Goal: Task Accomplishment & Management: Use online tool/utility

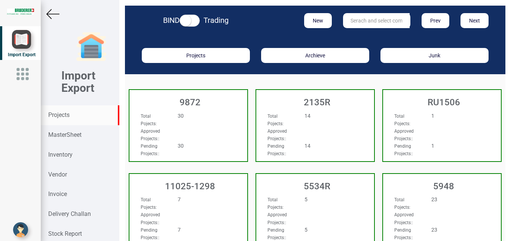
click at [359, 19] on input "text" at bounding box center [376, 20] width 67 height 15
click at [359, 34] on link "596 5" at bounding box center [373, 36] width 59 height 10
type input "5965"
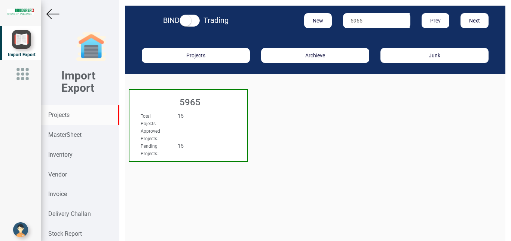
click at [220, 125] on div "Total Pojects : 15" at bounding box center [179, 119] width 89 height 15
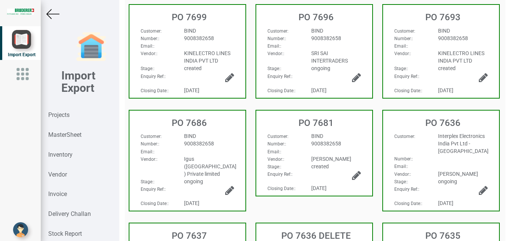
scroll to position [106, 0]
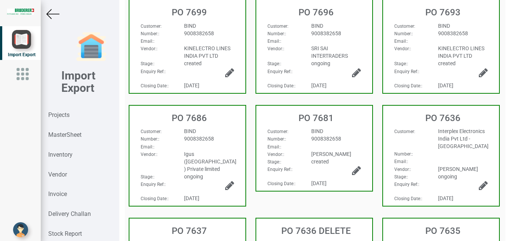
click at [355, 143] on div at bounding box center [336, 143] width 61 height 0
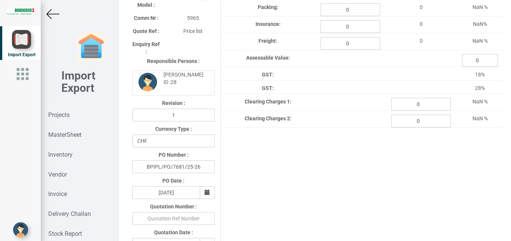
type input "113.6"
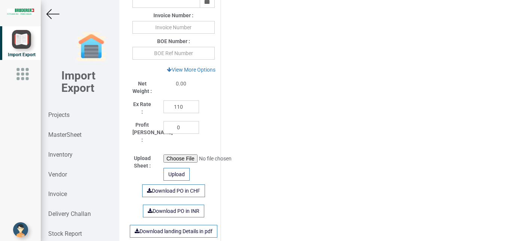
scroll to position [487, 0]
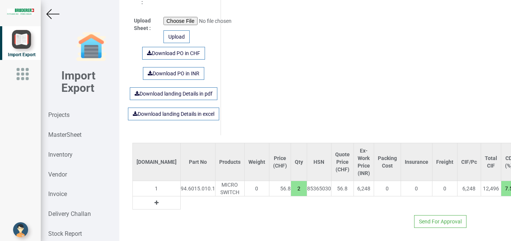
drag, startPoint x: 466, startPoint y: 179, endPoint x: 478, endPoint y: 180, distance: 12.0
click at [502, 182] on input "7.5" at bounding box center [509, 188] width 15 height 13
type input "10"
click at [54, 16] on img at bounding box center [52, 13] width 13 height 13
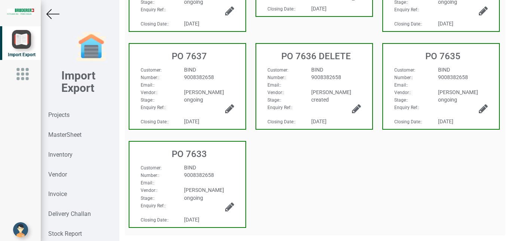
scroll to position [279, 0]
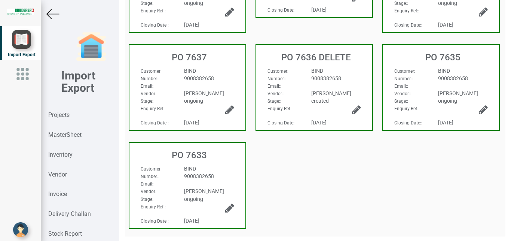
click at [57, 13] on img at bounding box center [52, 13] width 13 height 13
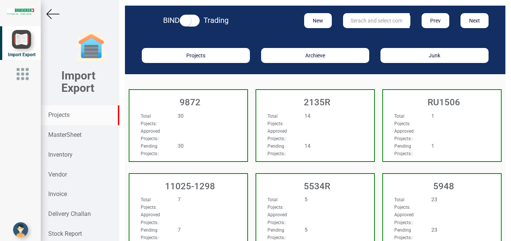
click at [363, 21] on input "text" at bounding box center [376, 20] width 67 height 15
type input "9927"
click at [361, 34] on link "9927" at bounding box center [373, 36] width 59 height 10
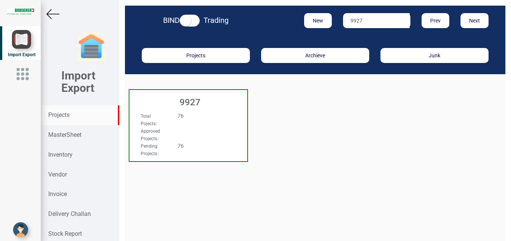
click at [201, 118] on div "76" at bounding box center [198, 115] width 52 height 7
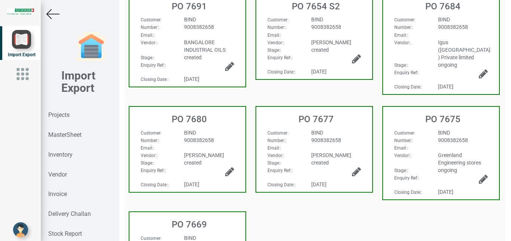
scroll to position [215, 0]
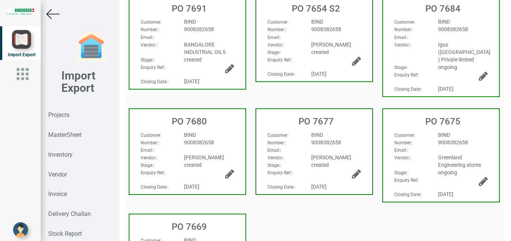
click at [225, 139] on div "9008382658" at bounding box center [209, 142] width 61 height 7
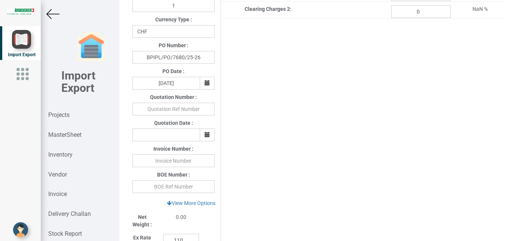
type input "113.6"
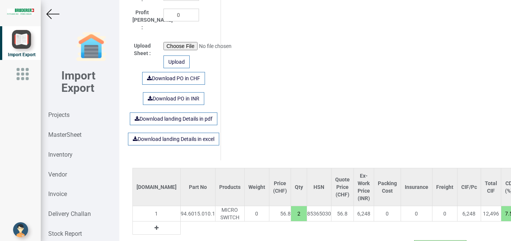
scroll to position [487, 0]
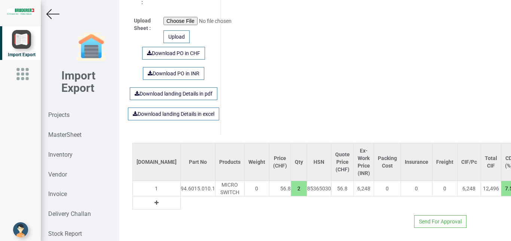
click at [502, 182] on input "7.5" at bounding box center [509, 188] width 15 height 13
drag, startPoint x: 465, startPoint y: 179, endPoint x: 483, endPoint y: 180, distance: 18.4
click at [502, 182] on input "7.5" at bounding box center [509, 188] width 15 height 13
type input "10"
click at [459, 192] on table "[DOMAIN_NAME] Part No Products Weight Price (CHF) Qty HSN Quote Price (CHF) Ex-…" at bounding box center [399, 176] width 532 height 67
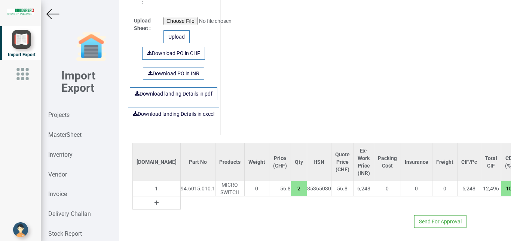
click at [51, 13] on img at bounding box center [52, 13] width 13 height 13
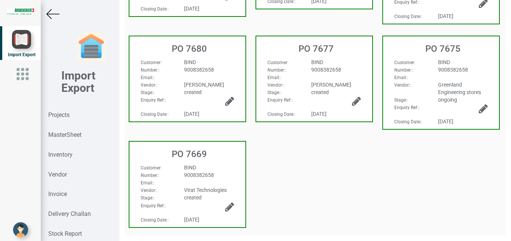
scroll to position [279, 0]
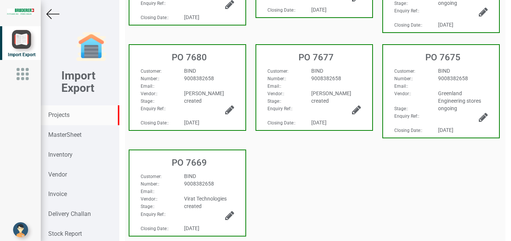
click at [58, 113] on strong "Projects" at bounding box center [58, 114] width 21 height 7
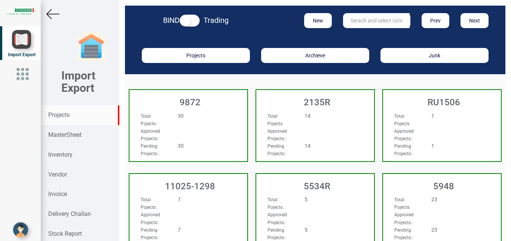
click at [360, 17] on input "text" at bounding box center [376, 20] width 67 height 15
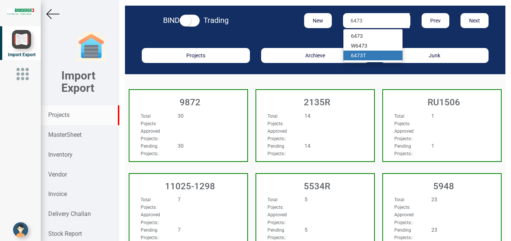
click at [364, 55] on link "6473 T" at bounding box center [373, 56] width 59 height 10
type input "6473T"
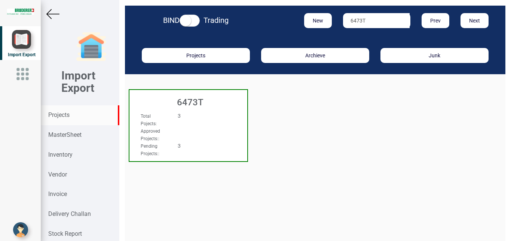
click at [215, 119] on div "3" at bounding box center [198, 115] width 52 height 7
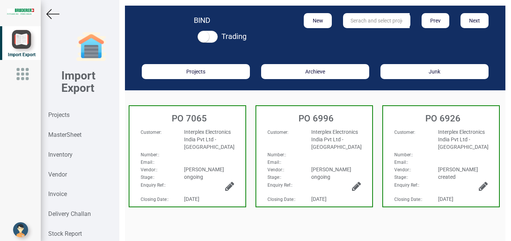
click at [51, 14] on img at bounding box center [52, 13] width 13 height 13
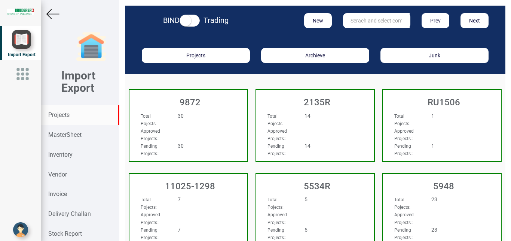
click at [361, 19] on input "text" at bounding box center [376, 20] width 67 height 15
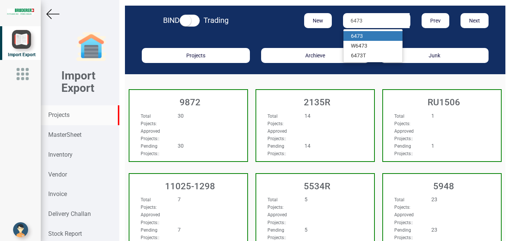
type input "6473"
click at [360, 35] on link "6473" at bounding box center [373, 36] width 59 height 10
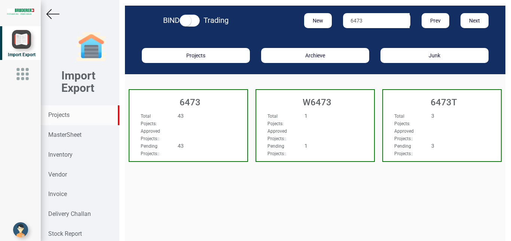
click at [220, 114] on div "43" at bounding box center [198, 115] width 52 height 7
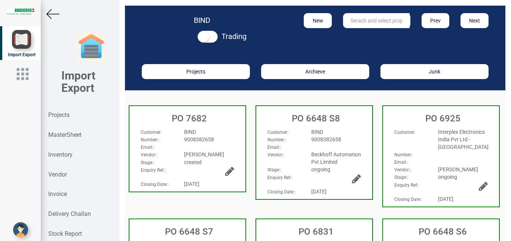
click at [203, 137] on span "9008382658" at bounding box center [199, 139] width 30 height 6
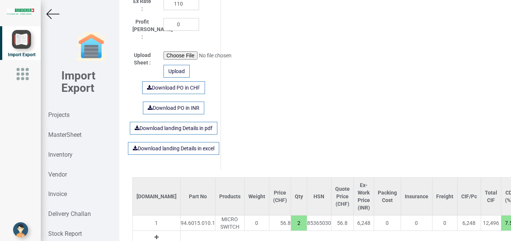
scroll to position [487, 0]
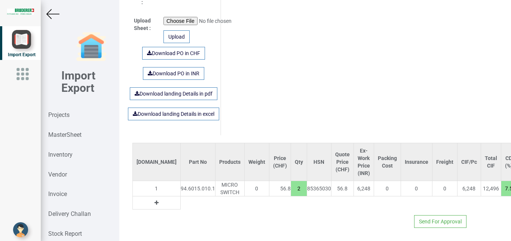
drag, startPoint x: 465, startPoint y: 180, endPoint x: 480, endPoint y: 182, distance: 15.5
click at [502, 182] on input "7.5" at bounding box center [509, 188] width 15 height 13
type input "10"
click at [469, 210] on div "Send For Approval" at bounding box center [315, 218] width 377 height 18
click at [55, 12] on img at bounding box center [52, 13] width 13 height 13
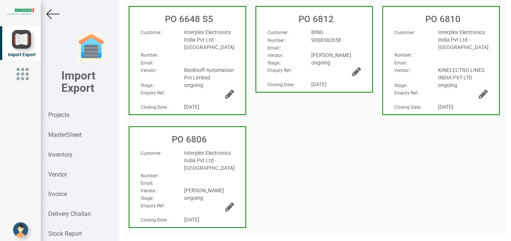
scroll to position [339, 0]
click at [62, 116] on strong "Projects" at bounding box center [58, 114] width 21 height 7
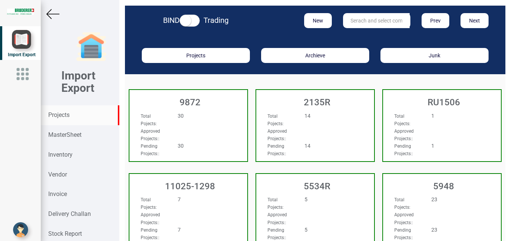
click at [380, 17] on input "text" at bounding box center [376, 20] width 67 height 15
type input "7547"
click at [367, 36] on link "7547" at bounding box center [373, 36] width 59 height 10
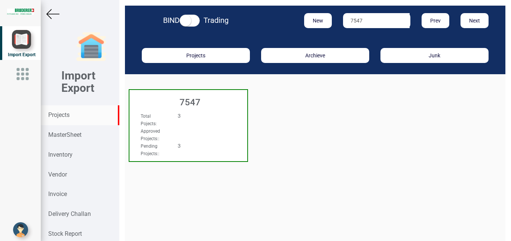
click at [216, 119] on div "Total Pojects : 3" at bounding box center [179, 119] width 89 height 15
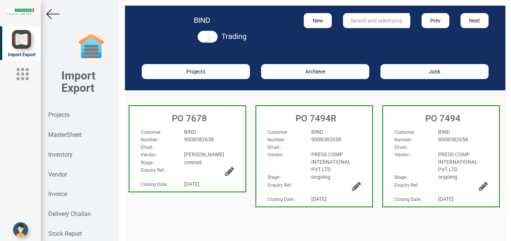
click at [219, 122] on h3 "PO 7678" at bounding box center [189, 118] width 112 height 10
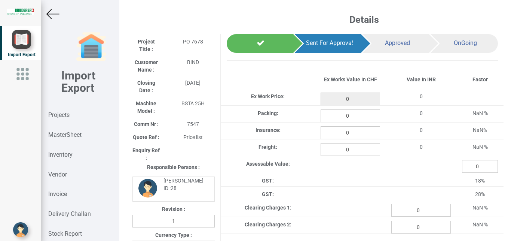
type input "121.15"
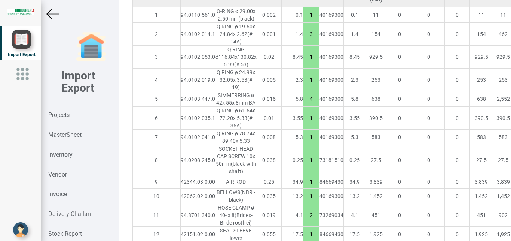
scroll to position [670, 0]
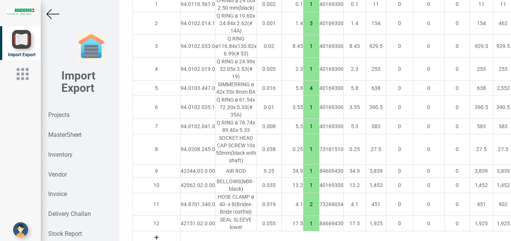
drag, startPoint x: 475, startPoint y: 197, endPoint x: 485, endPoint y: 199, distance: 9.6
type input "15"
click at [49, 13] on img at bounding box center [52, 13] width 13 height 13
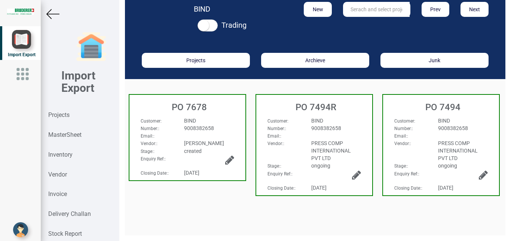
scroll to position [11, 0]
click at [54, 12] on img at bounding box center [52, 13] width 13 height 13
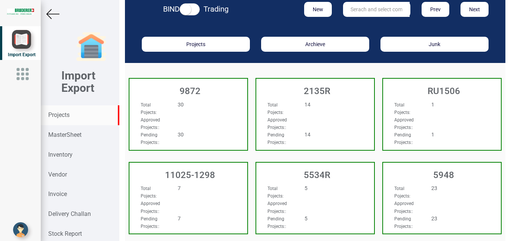
scroll to position [11, 0]
click at [362, 11] on input "text" at bounding box center [376, 9] width 67 height 15
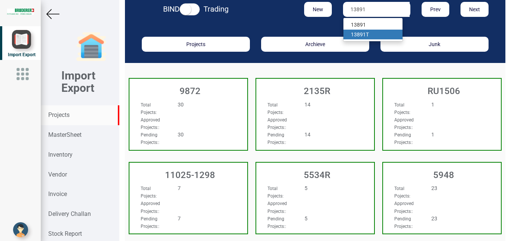
click at [358, 35] on strong "13891" at bounding box center [358, 34] width 15 height 6
type input "13891 T"
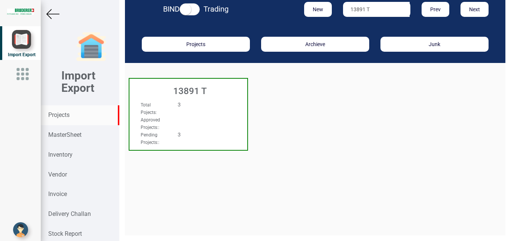
click at [199, 124] on div "Approved Projects: :" at bounding box center [179, 123] width 89 height 15
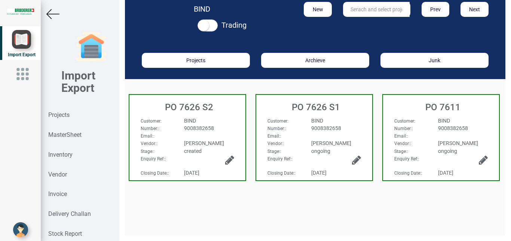
scroll to position [11, 0]
click at [215, 128] on div "9008382658" at bounding box center [209, 127] width 61 height 7
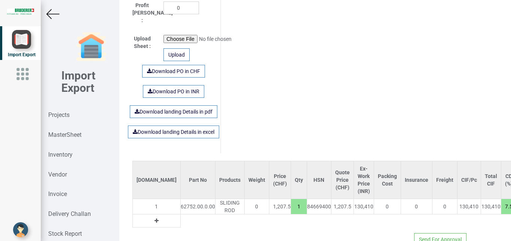
scroll to position [487, 0]
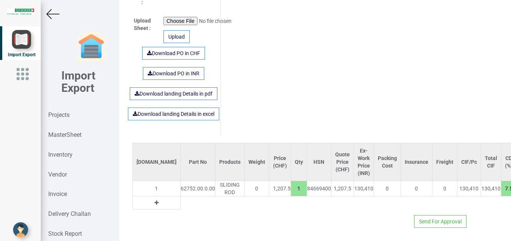
click at [51, 16] on img at bounding box center [52, 13] width 13 height 13
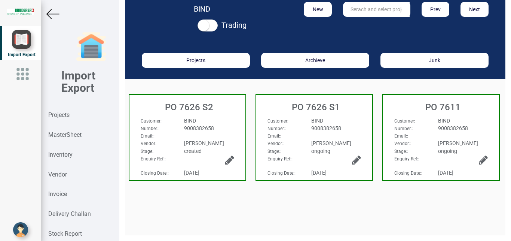
scroll to position [11, 0]
click at [57, 12] on img at bounding box center [52, 13] width 13 height 13
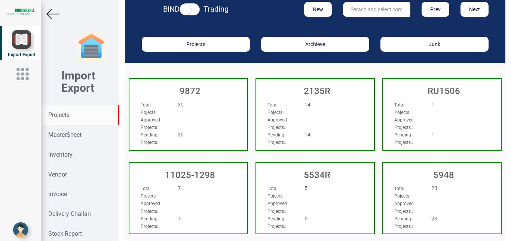
scroll to position [11, 0]
click at [355, 10] on input "text" at bounding box center [376, 9] width 67 height 15
click at [355, 25] on strong "10183" at bounding box center [358, 25] width 15 height 6
type input "10183 T"
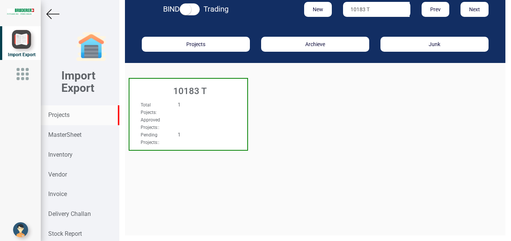
click at [203, 122] on div "Approved Projects: :" at bounding box center [179, 123] width 89 height 15
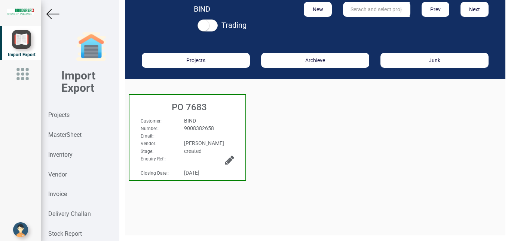
scroll to position [11, 0]
click at [213, 119] on div "BIND" at bounding box center [209, 120] width 61 height 7
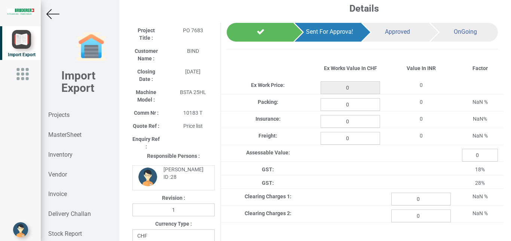
type input "665"
click at [213, 118] on div "Comm Nr : 10183 T" at bounding box center [174, 111] width 94 height 13
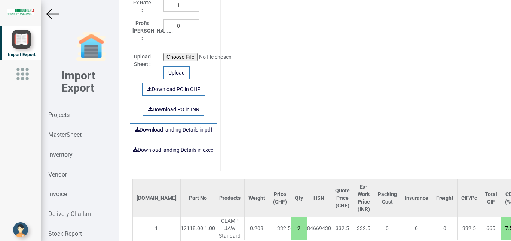
scroll to position [495, 0]
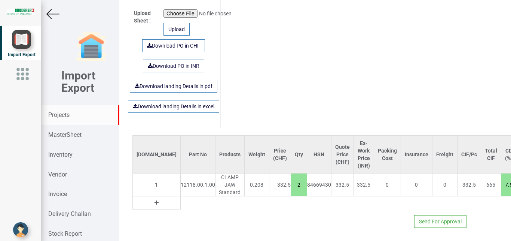
click at [54, 114] on strong "Projects" at bounding box center [58, 114] width 21 height 7
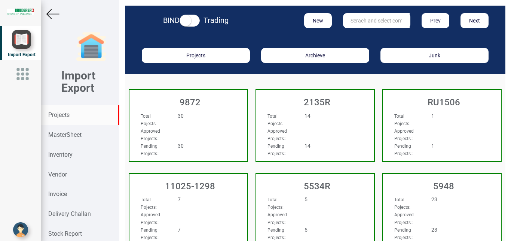
click at [357, 21] on input "text" at bounding box center [376, 20] width 67 height 15
type input "9927"
click at [353, 31] on link "9927" at bounding box center [373, 36] width 59 height 10
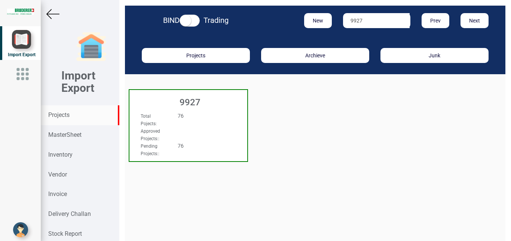
click at [214, 123] on div "Total Pojects : 76" at bounding box center [179, 119] width 89 height 15
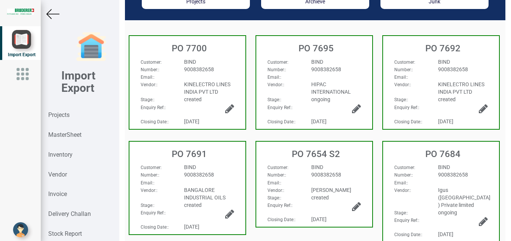
scroll to position [109, 0]
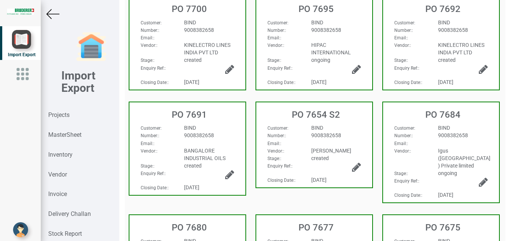
click at [346, 130] on div "BIND" at bounding box center [336, 127] width 61 height 7
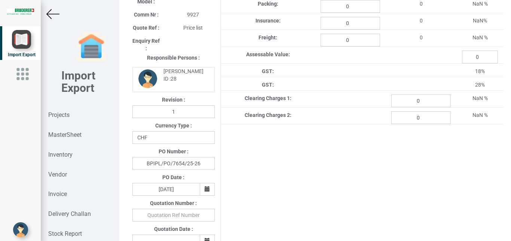
type input "51.55"
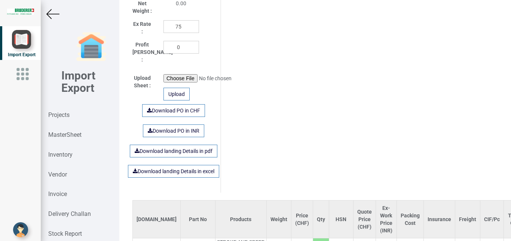
scroll to position [495, 0]
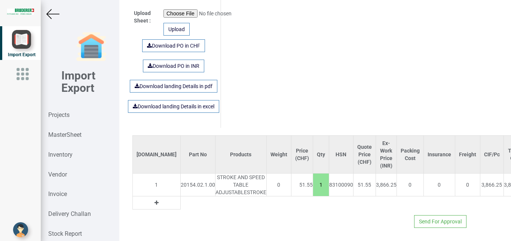
drag, startPoint x: 492, startPoint y: 178, endPoint x: 504, endPoint y: 179, distance: 11.7
type input "20"
click at [52, 15] on img at bounding box center [52, 13] width 13 height 13
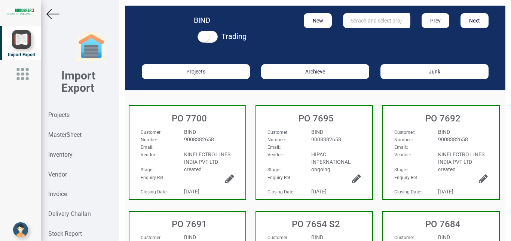
click at [50, 13] on img at bounding box center [52, 13] width 13 height 13
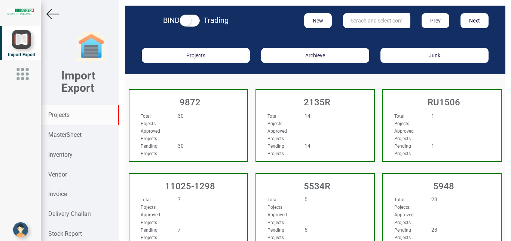
drag, startPoint x: 67, startPoint y: 115, endPoint x: 322, endPoint y: 94, distance: 255.1
click at [76, 113] on div "Projects" at bounding box center [80, 115] width 78 height 20
click at [350, 17] on input "text" at bounding box center [376, 20] width 67 height 15
type input "r"
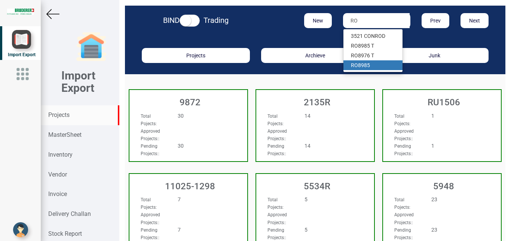
click at [358, 66] on link "RO 8985" at bounding box center [373, 65] width 59 height 10
type input "RO 8985"
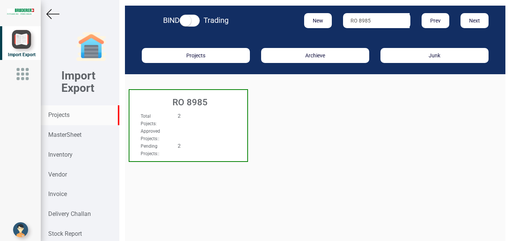
click at [228, 111] on div "RO 8985" at bounding box center [189, 100] width 118 height 21
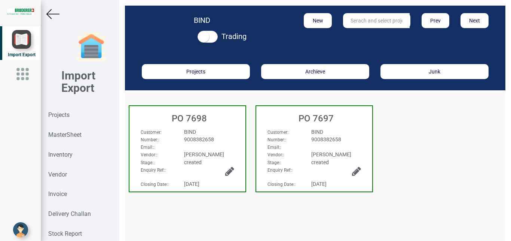
click at [225, 133] on div "BIND" at bounding box center [209, 131] width 61 height 7
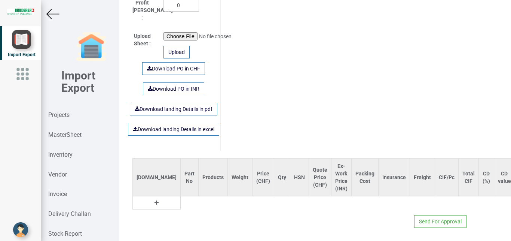
type input "7505.700000000002"
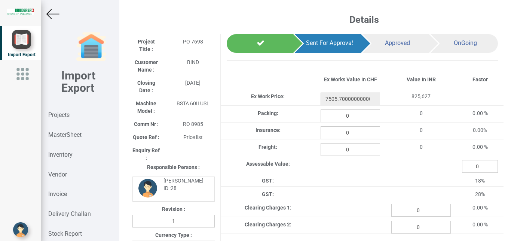
click at [50, 14] on img at bounding box center [52, 13] width 13 height 13
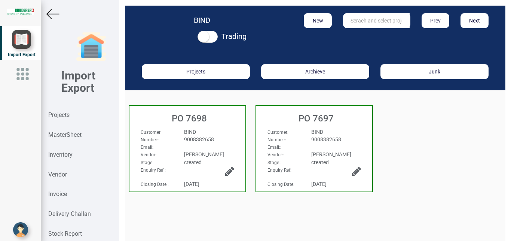
click at [54, 18] on img at bounding box center [52, 13] width 13 height 13
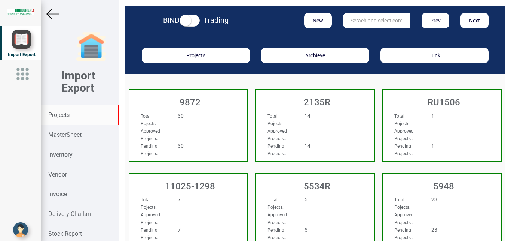
click at [355, 20] on input "text" at bounding box center [376, 20] width 67 height 15
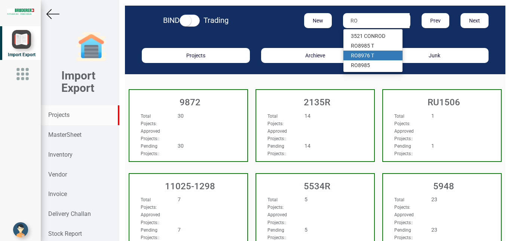
click at [368, 56] on link "RO 8976 T" at bounding box center [373, 56] width 59 height 10
type input "RO 8976 T"
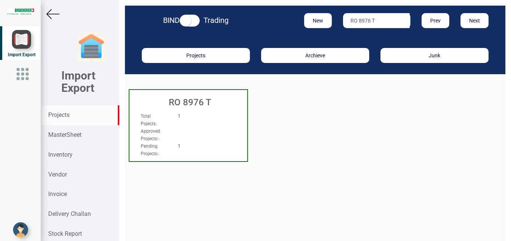
click at [208, 127] on div at bounding box center [198, 127] width 52 height 0
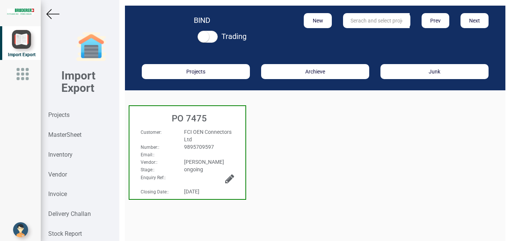
click at [51, 14] on img at bounding box center [52, 13] width 13 height 13
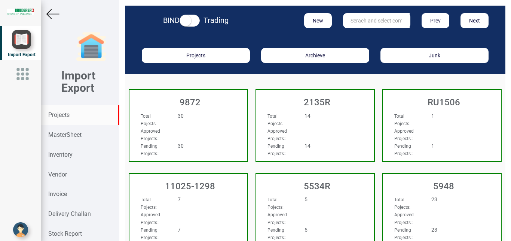
drag, startPoint x: 349, startPoint y: 21, endPoint x: 364, endPoint y: 17, distance: 16.4
click at [351, 21] on input "text" at bounding box center [376, 20] width 67 height 15
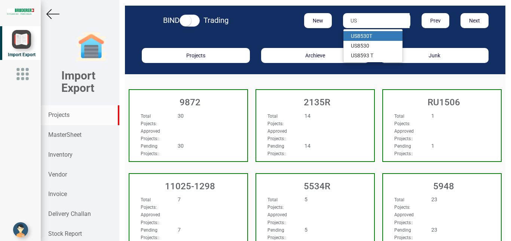
type input "U"
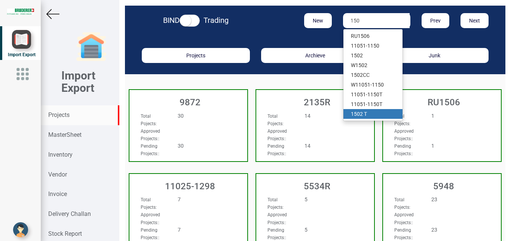
click at [360, 117] on link "150 2 T" at bounding box center [373, 114] width 59 height 10
type input "1502 T"
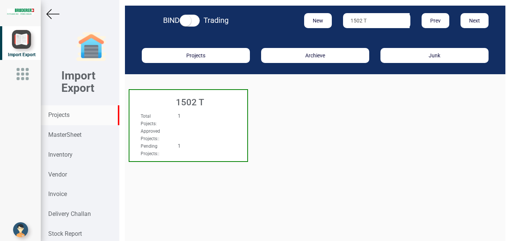
click at [183, 121] on div "Total Pojects : 1" at bounding box center [179, 119] width 89 height 15
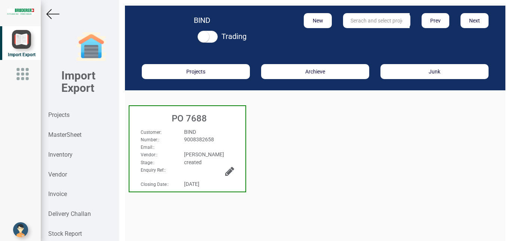
click at [205, 128] on div "Customer : BIND Number: : 9008382658 Email: : Vendor: : [PERSON_NAME] Stage: : …" at bounding box center [188, 135] width 116 height 29
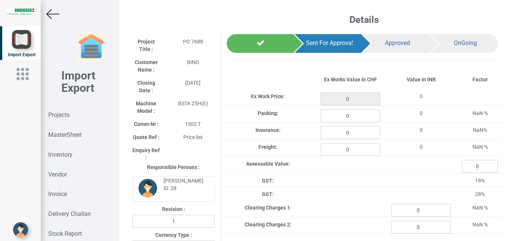
type input "65.6"
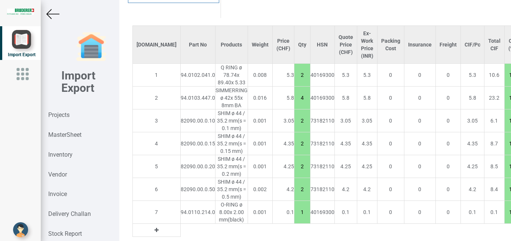
scroll to position [632, 0]
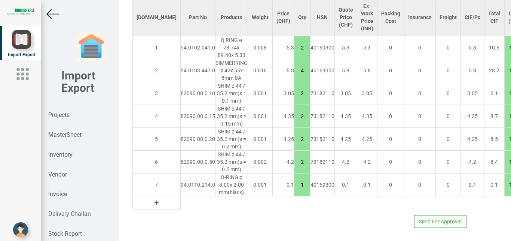
drag, startPoint x: 473, startPoint y: 84, endPoint x: 478, endPoint y: 87, distance: 6.2
click at [505, 87] on input "10" at bounding box center [512, 93] width 15 height 13
type input "15"
drag, startPoint x: 470, startPoint y: 109, endPoint x: 478, endPoint y: 111, distance: 7.7
click at [505, 111] on input "10" at bounding box center [512, 116] width 15 height 13
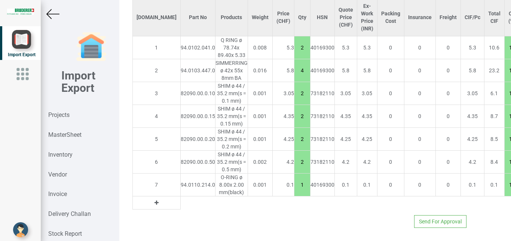
type input "15"
drag, startPoint x: 471, startPoint y: 132, endPoint x: 478, endPoint y: 133, distance: 7.6
click at [505, 133] on input "10" at bounding box center [512, 139] width 15 height 13
type input "15"
drag, startPoint x: 471, startPoint y: 153, endPoint x: 479, endPoint y: 155, distance: 8.5
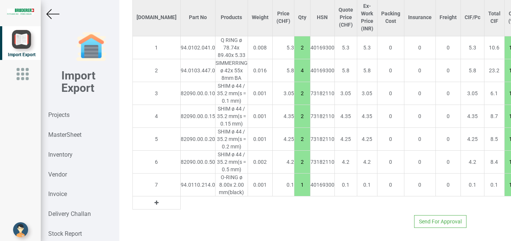
click at [505, 155] on input "10" at bounding box center [512, 161] width 15 height 13
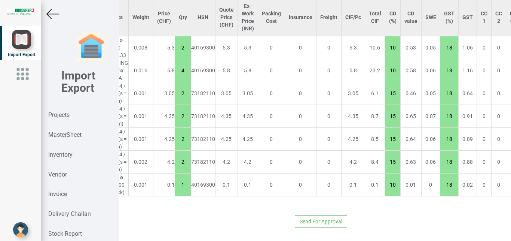
type input "15"
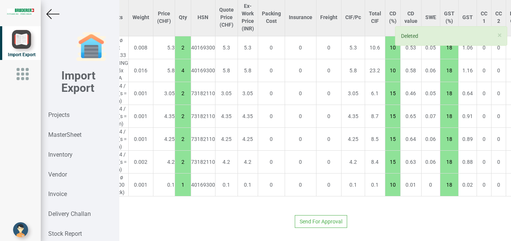
type input "57.099999999999994"
type input "1"
type input "10"
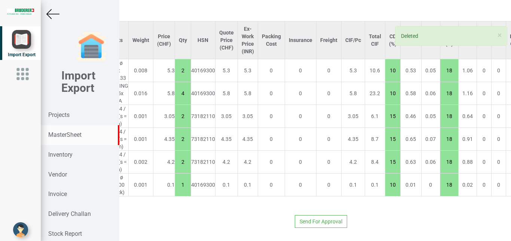
click at [76, 137] on strong "MasterSheet" at bounding box center [64, 134] width 33 height 7
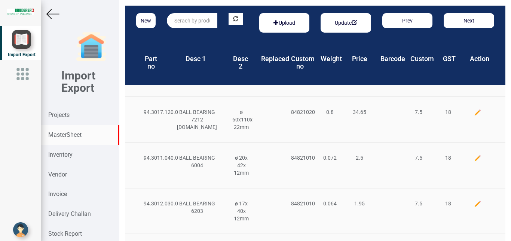
click at [183, 19] on input "text" at bounding box center [192, 20] width 51 height 15
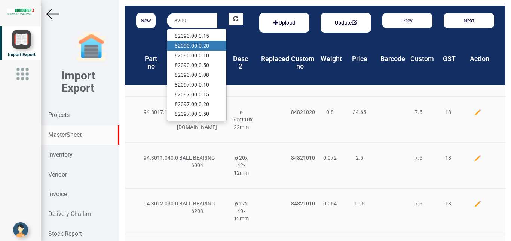
click at [204, 46] on link "8209 0.00.0.20" at bounding box center [196, 46] width 59 height 10
type input "82090.00.0.20"
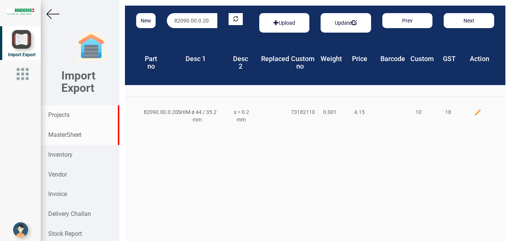
click at [60, 116] on strong "Projects" at bounding box center [58, 114] width 21 height 7
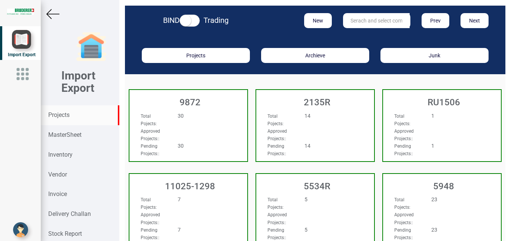
click at [351, 21] on input "text" at bounding box center [376, 20] width 67 height 15
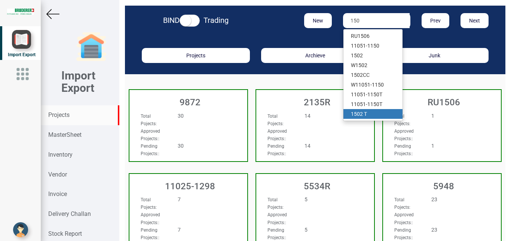
click at [356, 115] on strong "150" at bounding box center [355, 114] width 9 height 6
type input "1502 T"
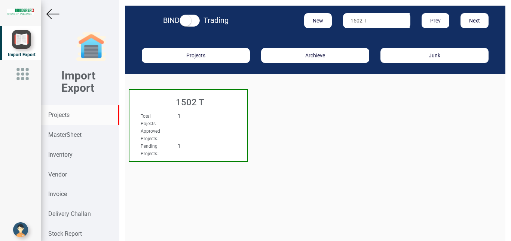
click at [224, 118] on div "Total Pojects : 1 Approved Projects: : Pending Projects: : 1" at bounding box center [189, 118] width 118 height 29
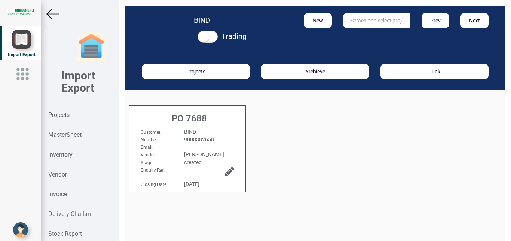
click at [220, 133] on div "BIND" at bounding box center [209, 131] width 61 height 7
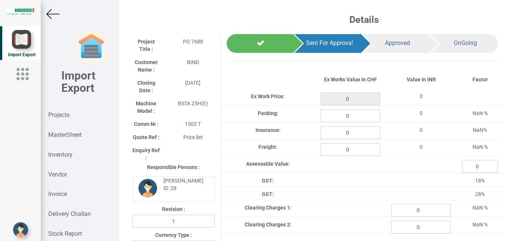
type input "57.099999999999994"
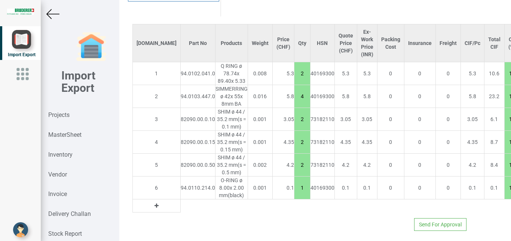
scroll to position [609, 0]
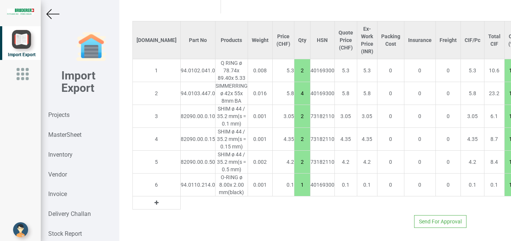
click at [155, 200] on icon at bounding box center [157, 202] width 4 height 5
click at [181, 196] on input "text" at bounding box center [198, 202] width 34 height 13
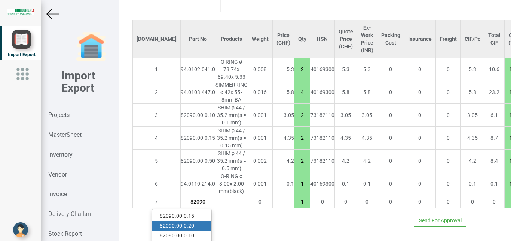
type input "82090"
click at [188, 221] on link "82090 .00.0.20" at bounding box center [181, 226] width 59 height 10
type input "61.24999999999999"
type input "82090.00.0.20"
type input "10"
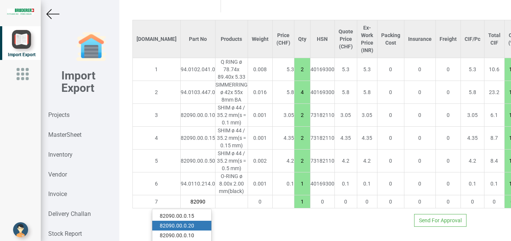
type input "18"
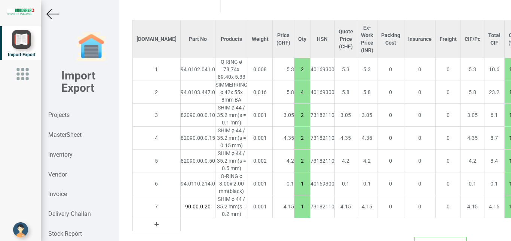
drag, startPoint x: 267, startPoint y: 202, endPoint x: 277, endPoint y: 203, distance: 10.2
click at [295, 203] on input "1" at bounding box center [303, 206] width 16 height 13
type input "65.39999999999999"
type input "2"
click at [56, 15] on img at bounding box center [52, 13] width 13 height 13
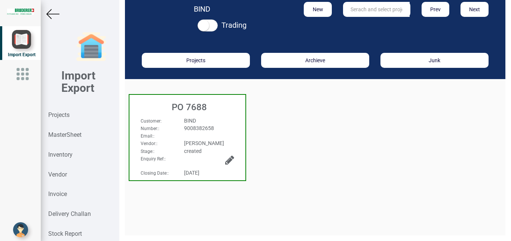
scroll to position [11, 0]
click at [62, 116] on strong "Projects" at bounding box center [58, 114] width 21 height 7
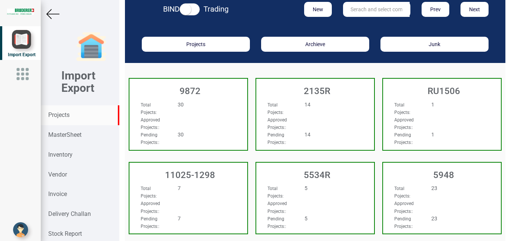
scroll to position [11, 0]
click at [60, 116] on strong "Projects" at bounding box center [58, 114] width 21 height 7
click at [356, 12] on input "text" at bounding box center [376, 9] width 67 height 15
click at [356, 11] on input "text" at bounding box center [376, 9] width 67 height 15
type input "9927"
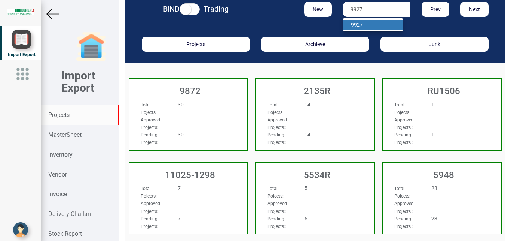
click at [351, 26] on strong "9927" at bounding box center [357, 25] width 12 height 6
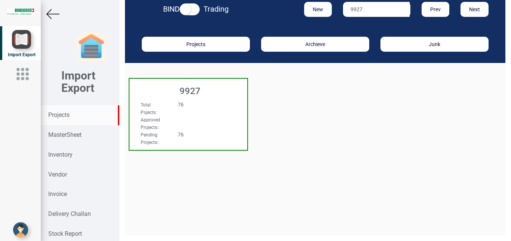
click at [221, 116] on div "Approved Projects: :" at bounding box center [179, 123] width 89 height 15
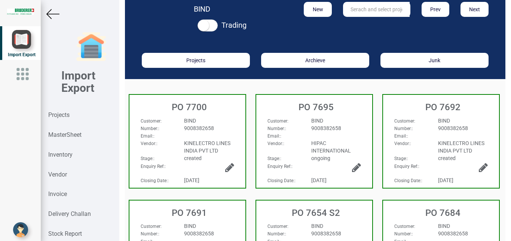
scroll to position [11, 0]
click at [347, 223] on div "BIND" at bounding box center [336, 225] width 61 height 7
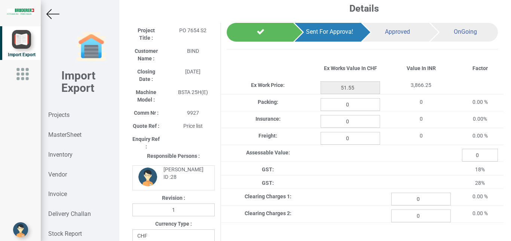
drag, startPoint x: 53, startPoint y: 13, endPoint x: 383, endPoint y: 4, distance: 330.7
click at [53, 12] on img at bounding box center [52, 13] width 13 height 13
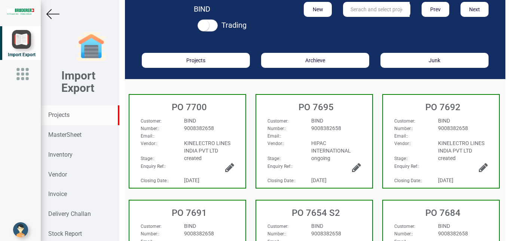
click at [60, 116] on strong "Projects" at bounding box center [58, 114] width 21 height 7
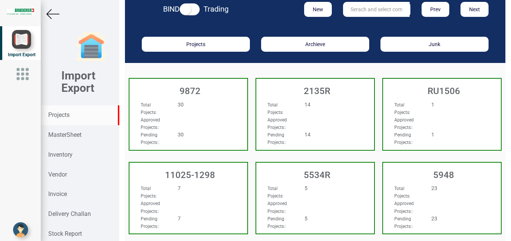
click at [352, 17] on input "text" at bounding box center [376, 9] width 67 height 15
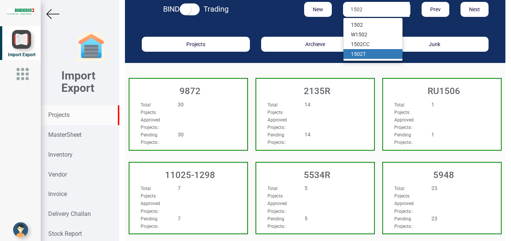
click at [356, 57] on strong "1502" at bounding box center [357, 54] width 12 height 6
type input "1502 T"
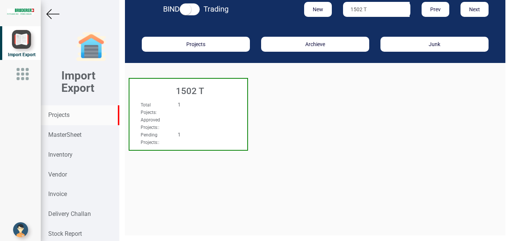
click at [197, 116] on div "Total Pojects : 1" at bounding box center [179, 108] width 89 height 15
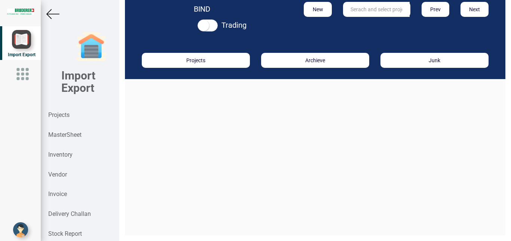
click span "9008382658"
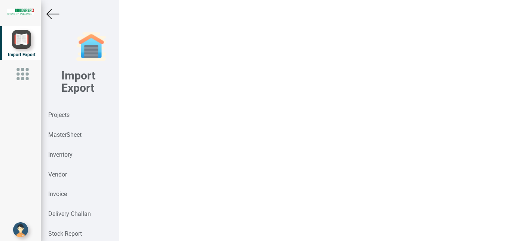
type input "65.39999999999999"
click at [50, 16] on img at bounding box center [52, 13] width 13 height 13
click at [53, 14] on img at bounding box center [52, 13] width 13 height 13
click input "text"
type input "13891"
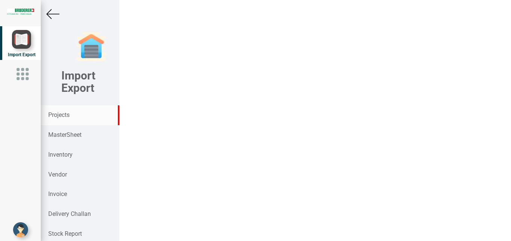
click strong "13891"
click div "Total Pojects : 3"
click at [57, 14] on img at bounding box center [52, 13] width 13 height 13
click at [47, 15] on img at bounding box center [52, 13] width 13 height 13
click at [53, 16] on img at bounding box center [52, 13] width 13 height 13
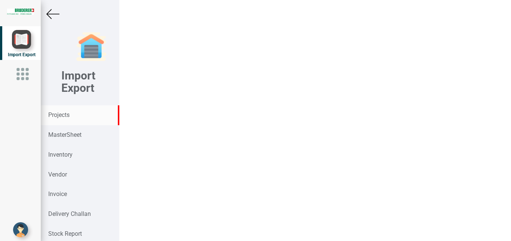
click input "text"
click strong "13891"
type input "13891 T"
click div "Total Pojects : 3"
click div
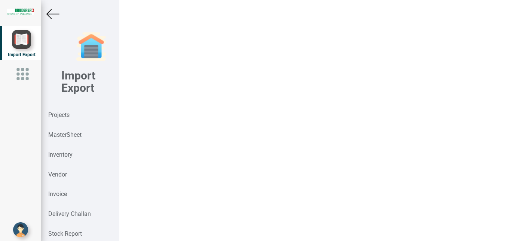
type input "1207.5"
